Goal: Navigation & Orientation: Find specific page/section

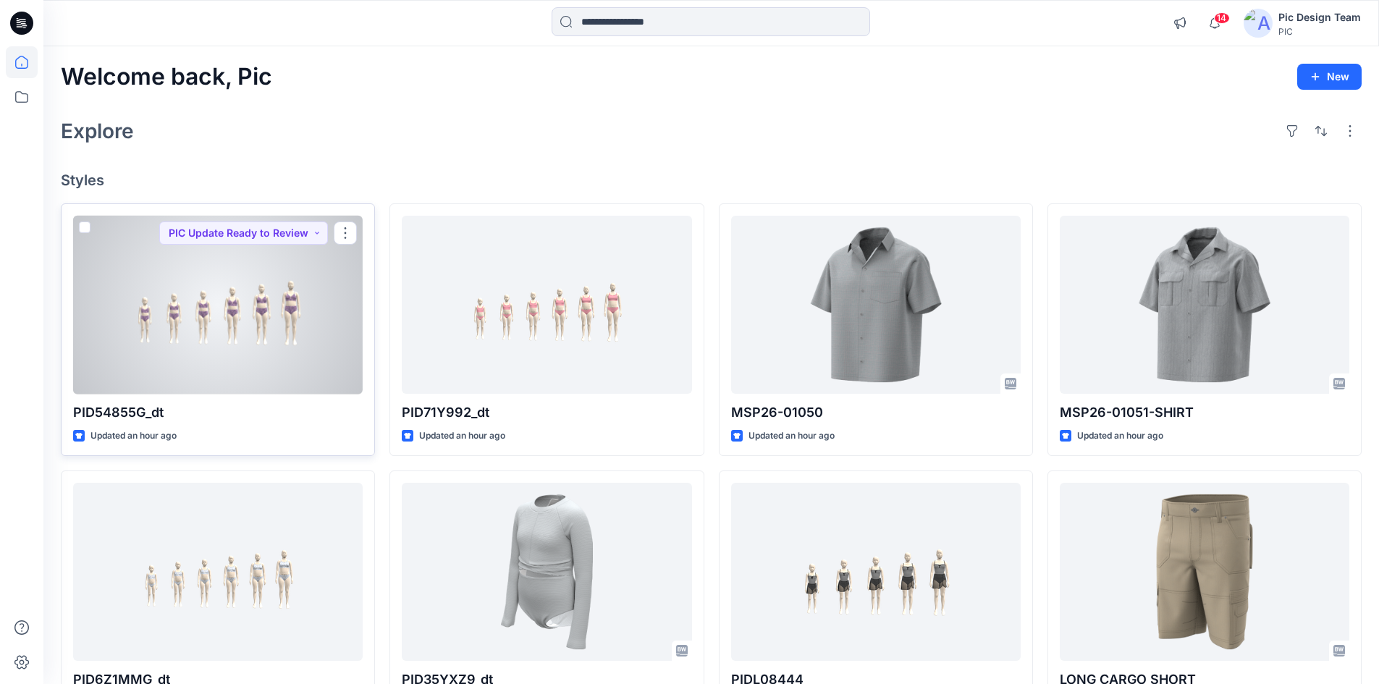
click at [339, 282] on div at bounding box center [217, 305] width 289 height 179
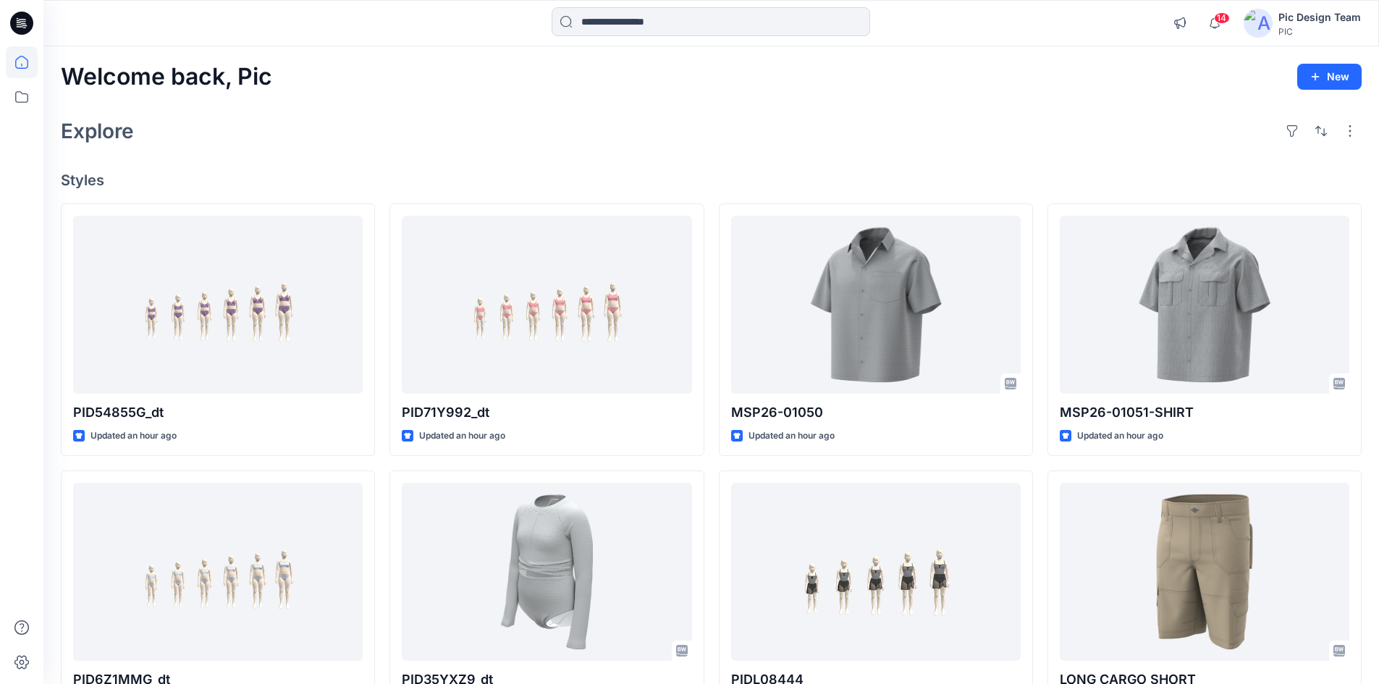
click at [590, 79] on div "Welcome back, Pic New" at bounding box center [711, 77] width 1301 height 27
